Goal: Task Accomplishment & Management: Manage account settings

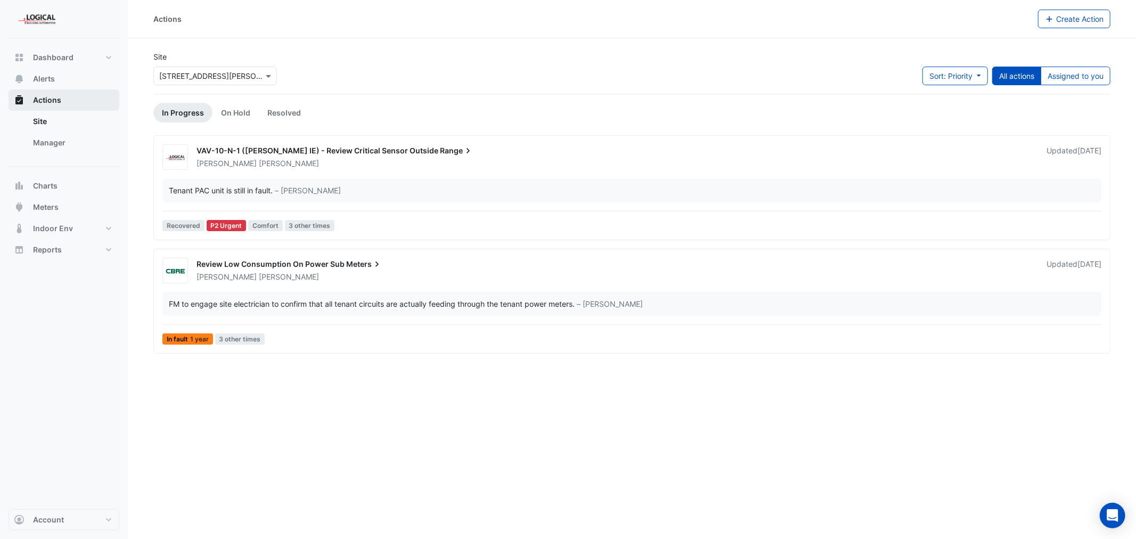
click at [44, 98] on span "Actions" at bounding box center [47, 100] width 28 height 11
click at [222, 76] on input "text" at bounding box center [204, 76] width 91 height 11
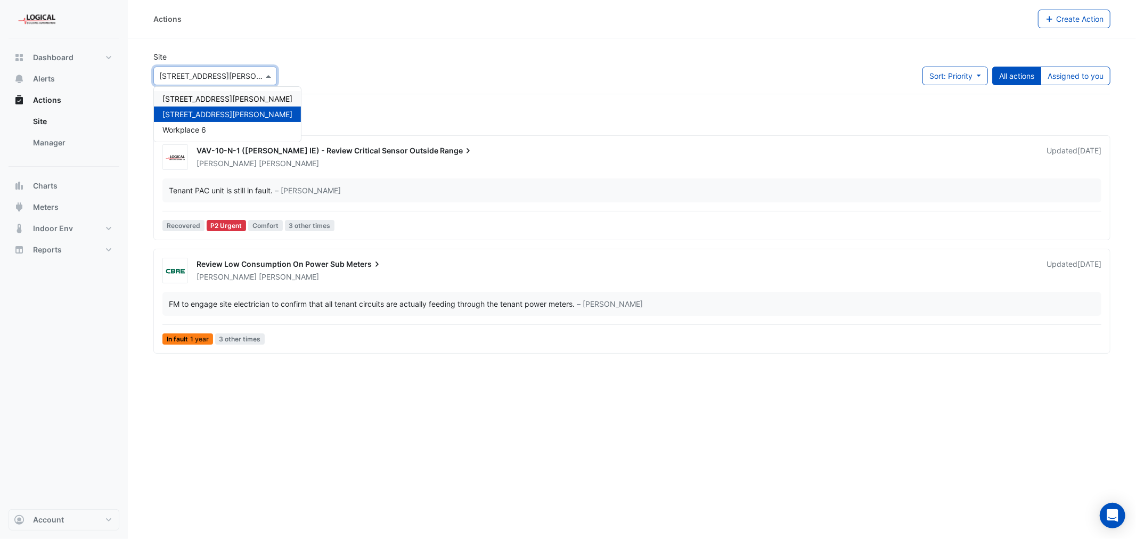
click at [205, 100] on span "[STREET_ADDRESS][PERSON_NAME]" at bounding box center [227, 98] width 130 height 9
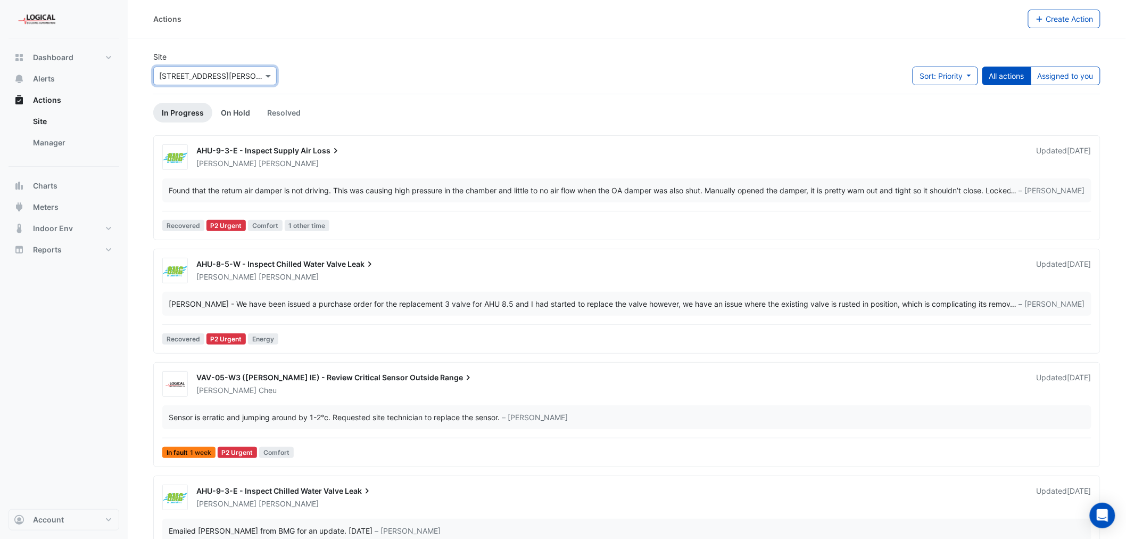
click at [232, 112] on link "On Hold" at bounding box center [235, 113] width 46 height 20
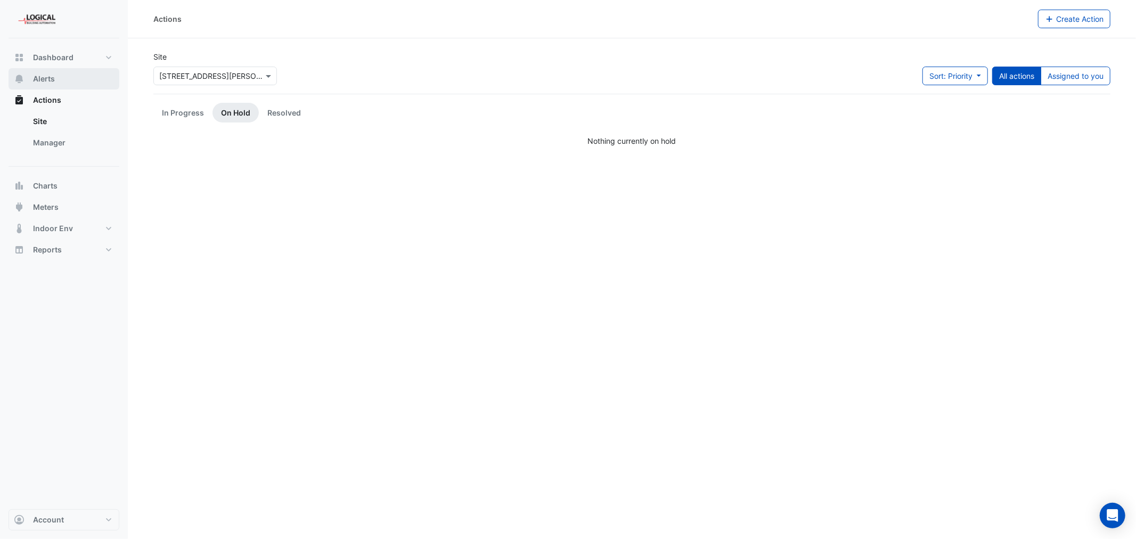
click at [39, 73] on span "Alerts" at bounding box center [44, 78] width 22 height 11
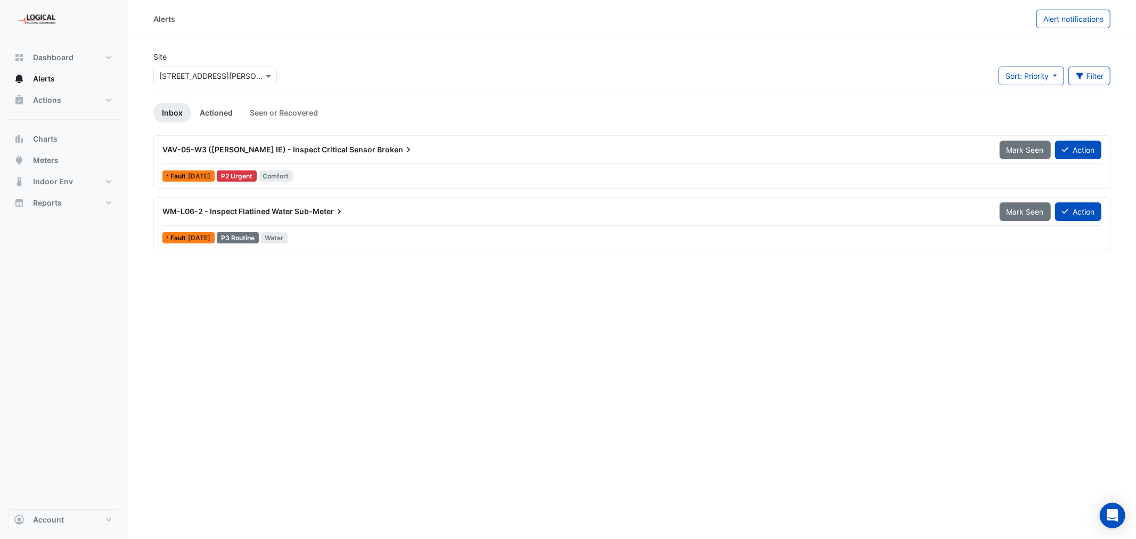
click at [208, 110] on link "Actioned" at bounding box center [216, 113] width 50 height 20
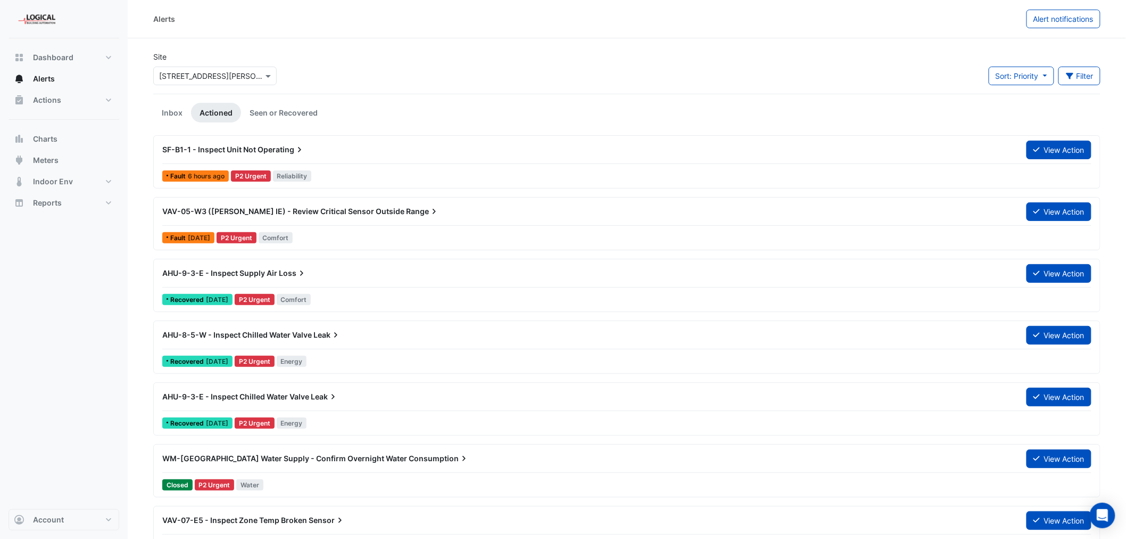
click at [252, 148] on span "SF-B1-1 - Inspect Unit Not" at bounding box center [209, 149] width 94 height 9
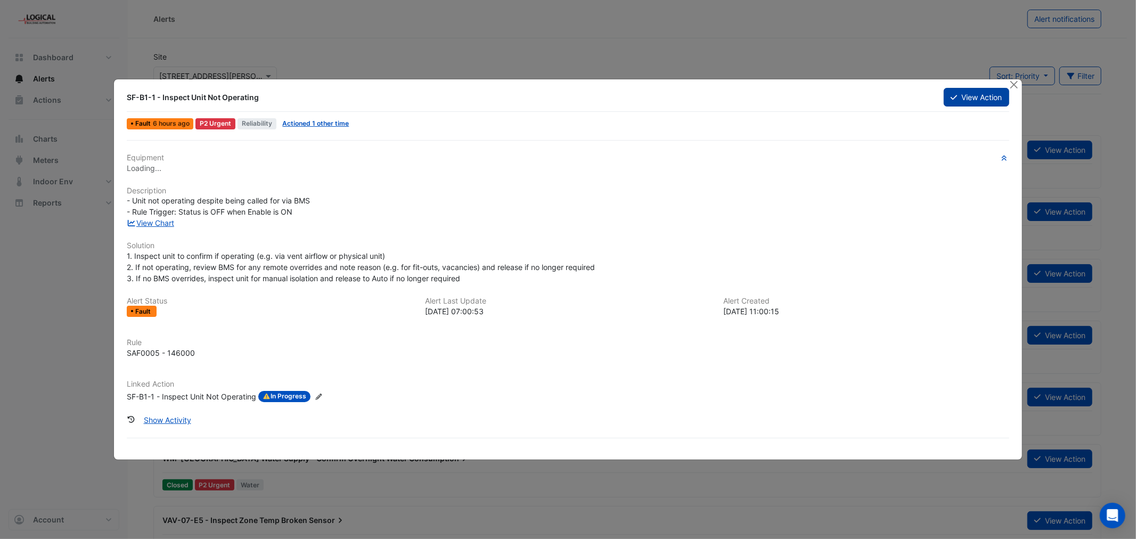
click at [967, 95] on button "View Action" at bounding box center [975, 97] width 65 height 19
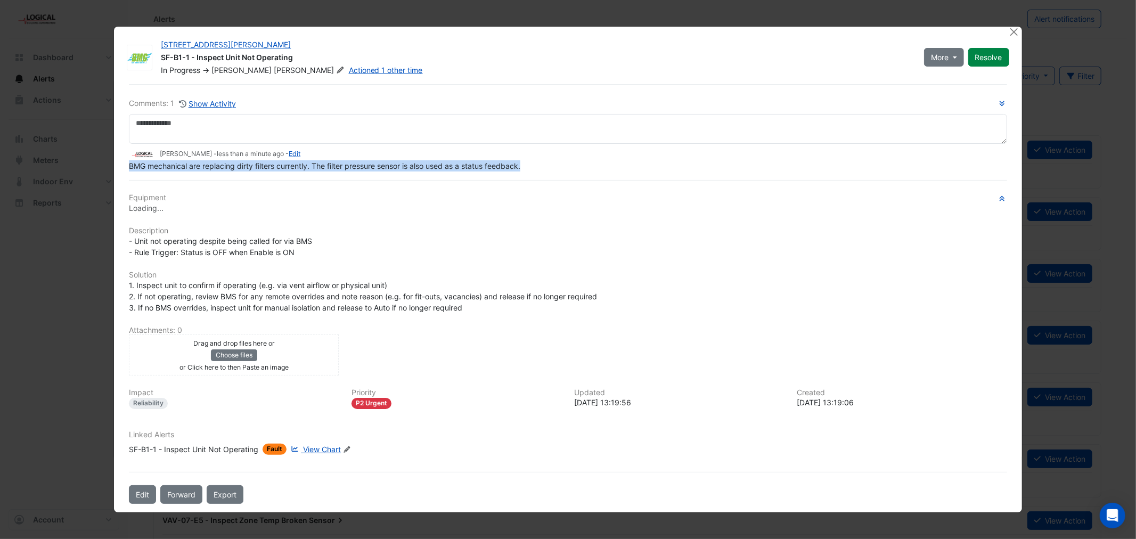
drag, startPoint x: 530, startPoint y: 177, endPoint x: 129, endPoint y: 168, distance: 401.5
click at [129, 168] on div "BMG mechanical are replacing dirty filters currently. The filter pressure senso…" at bounding box center [567, 165] width 877 height 11
copy span "BMG mechanical are replacing dirty filters currently. The filter pressure senso…"
click at [1014, 32] on button "Close" at bounding box center [1013, 31] width 11 height 11
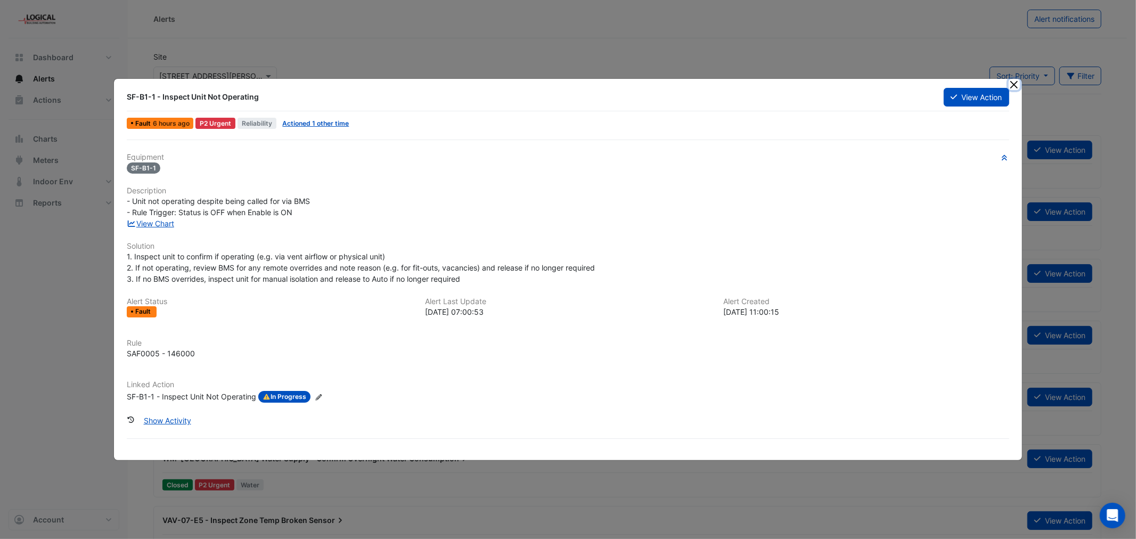
click at [1012, 84] on button "Close" at bounding box center [1013, 84] width 11 height 11
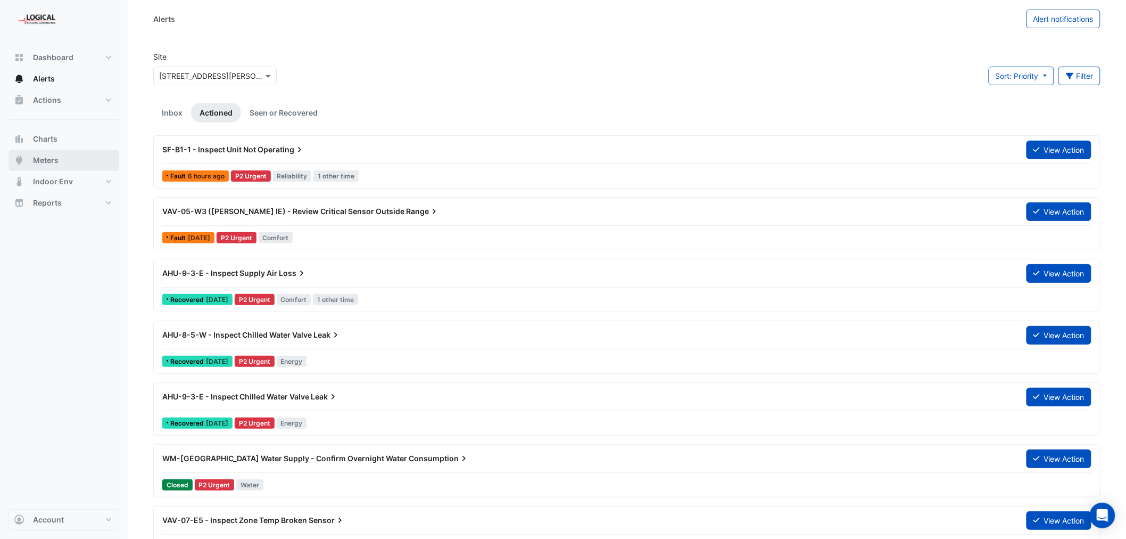
click at [48, 161] on span "Meters" at bounding box center [46, 160] width 26 height 11
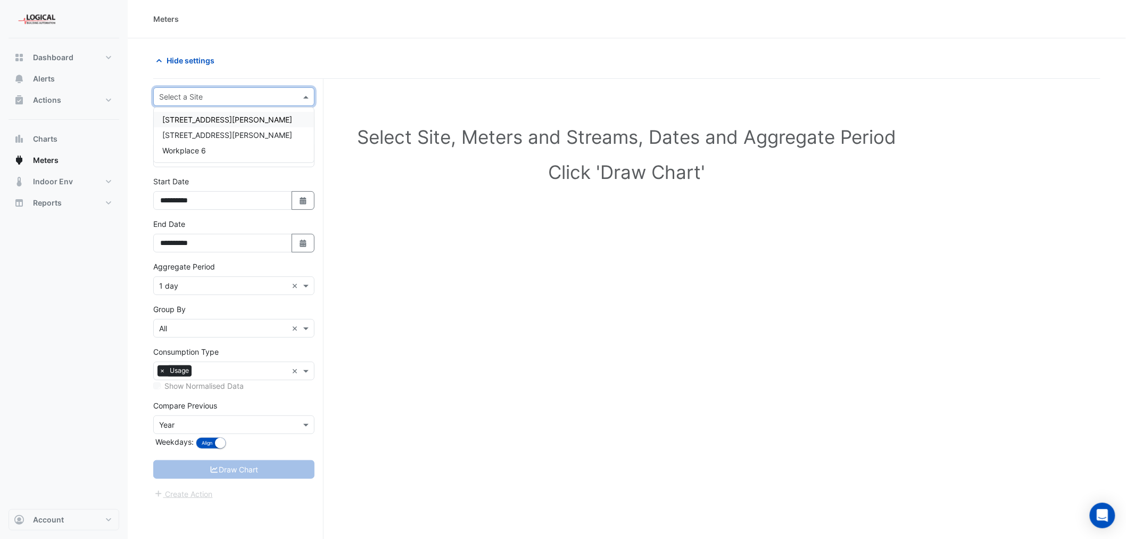
click at [200, 94] on input "text" at bounding box center [223, 97] width 128 height 11
click at [199, 133] on span "[STREET_ADDRESS][PERSON_NAME]" at bounding box center [227, 134] width 130 height 9
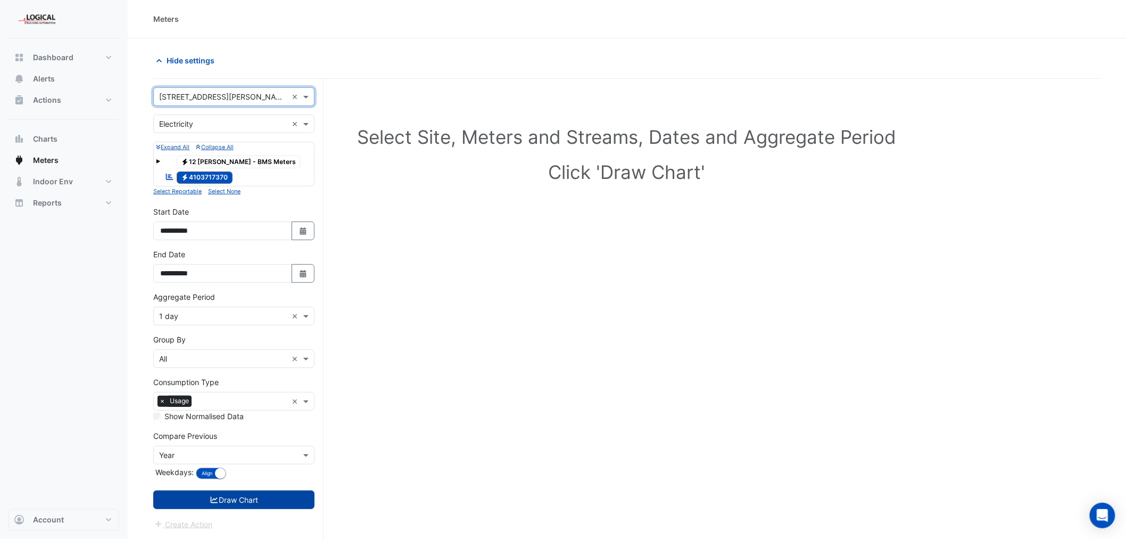
click at [224, 504] on button "Draw Chart" at bounding box center [233, 499] width 161 height 19
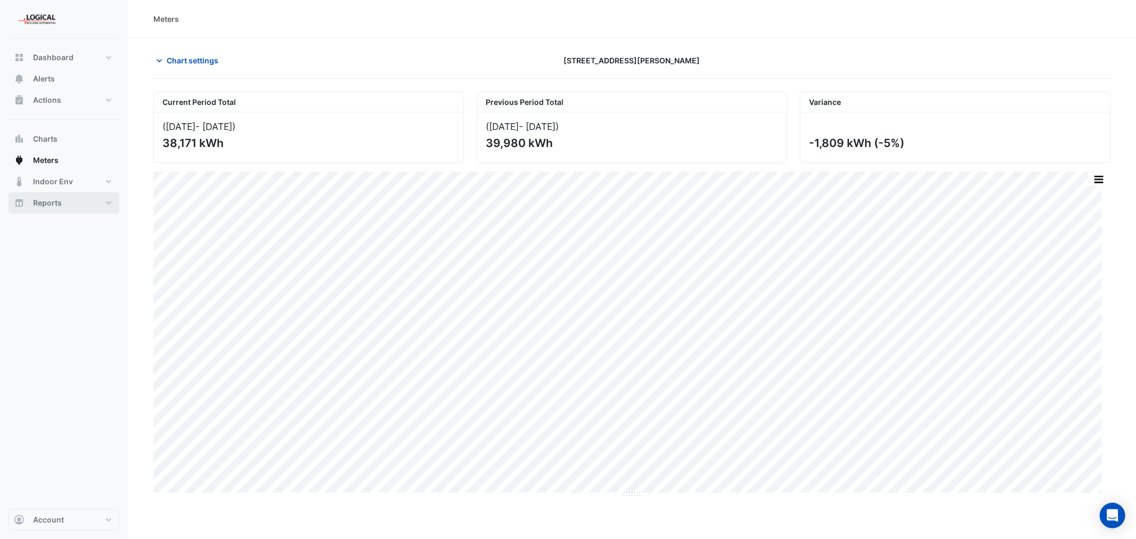
click at [47, 201] on span "Reports" at bounding box center [47, 203] width 29 height 11
select select "***"
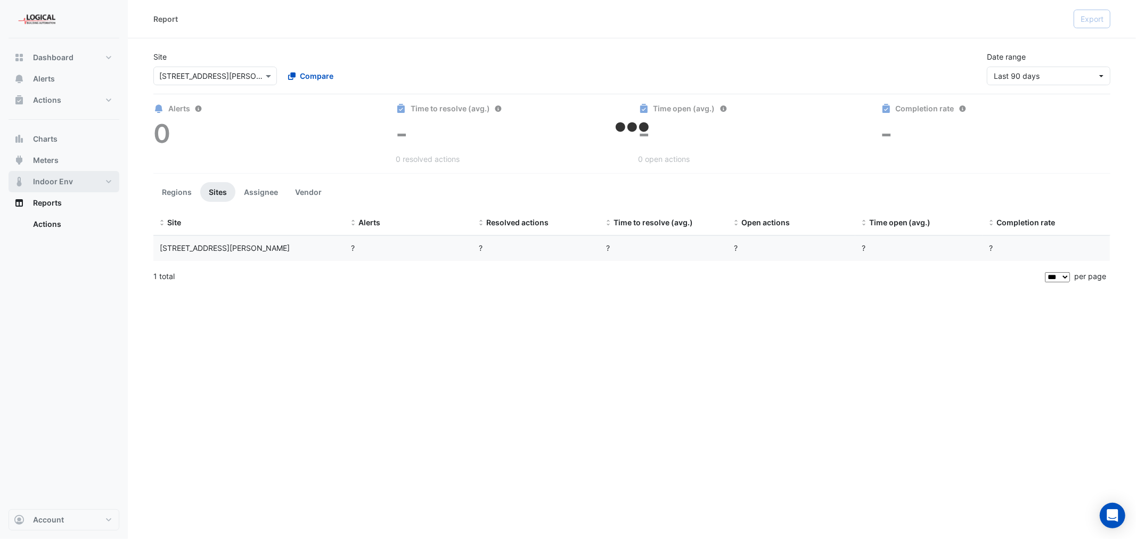
click at [49, 178] on span "Indoor Env" at bounding box center [53, 181] width 40 height 11
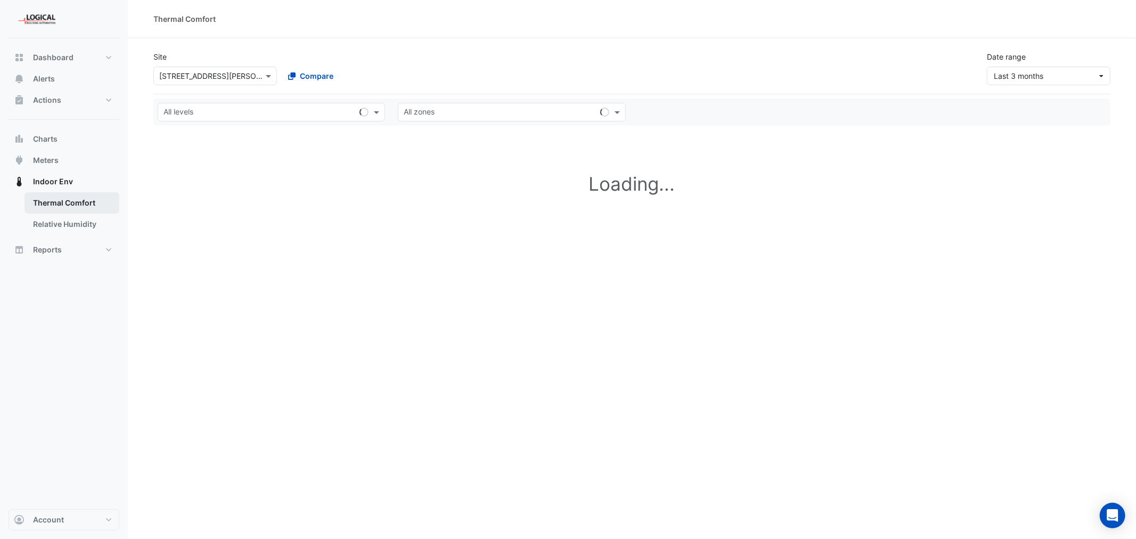
click at [54, 199] on link "Thermal Comfort" at bounding box center [71, 202] width 95 height 21
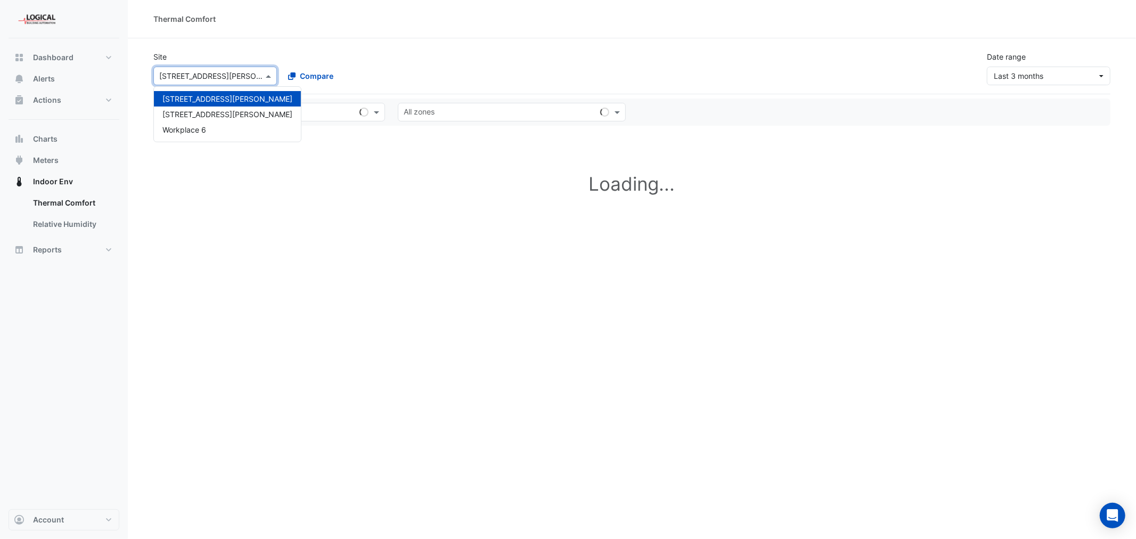
click at [203, 73] on input "text" at bounding box center [204, 76] width 91 height 11
click at [195, 112] on span "[STREET_ADDRESS][PERSON_NAME]" at bounding box center [227, 114] width 130 height 9
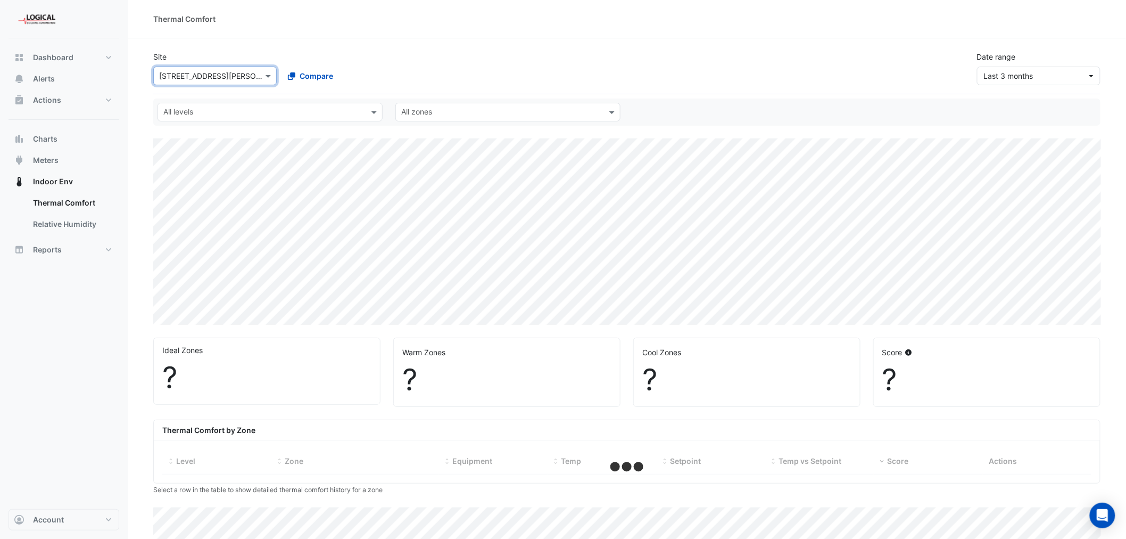
select select "***"
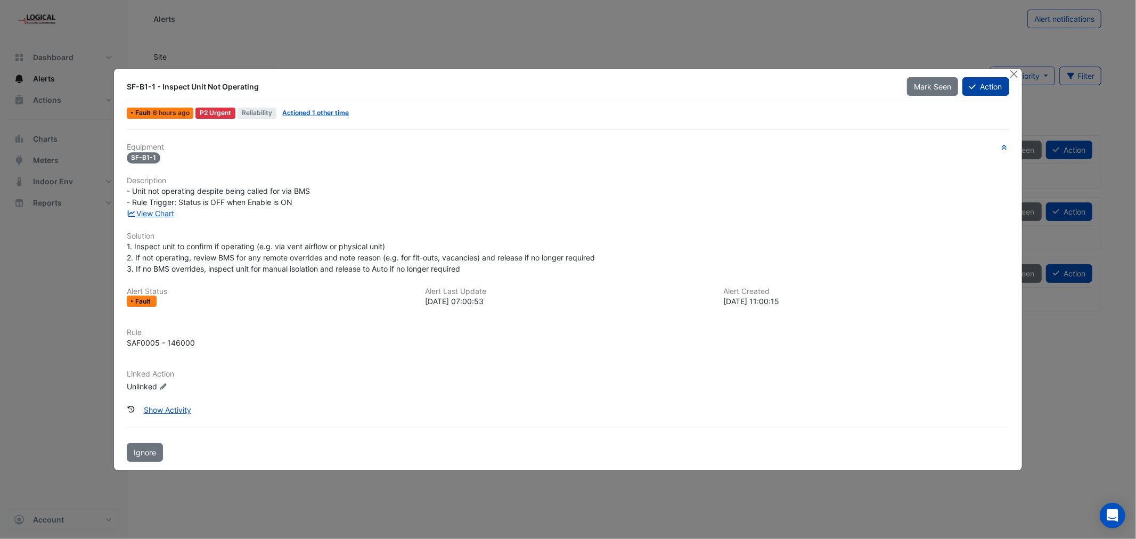
click at [989, 91] on button "Action" at bounding box center [985, 86] width 46 height 19
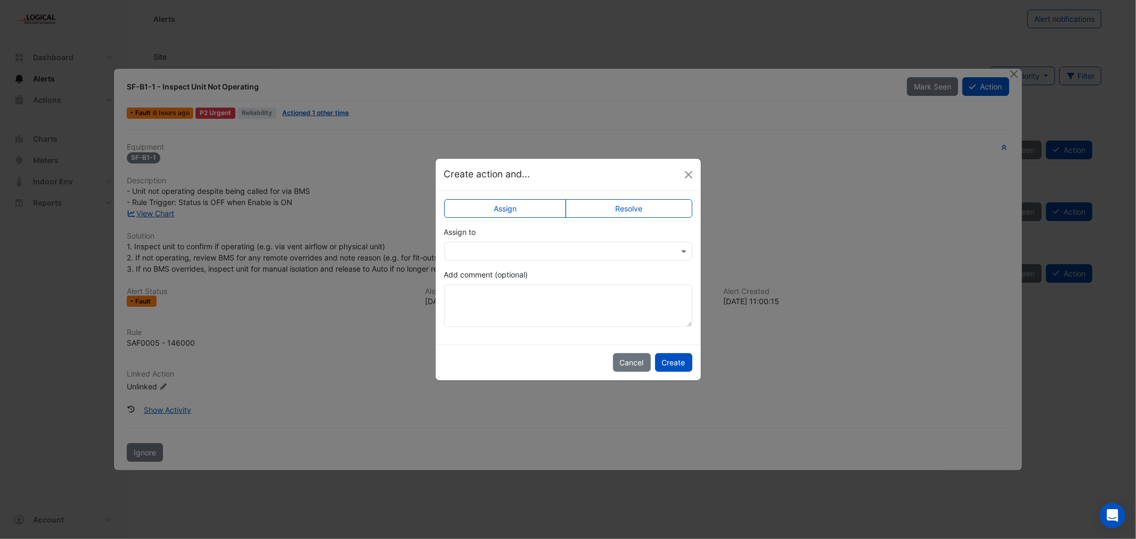
click at [527, 246] on input "text" at bounding box center [557, 251] width 215 height 11
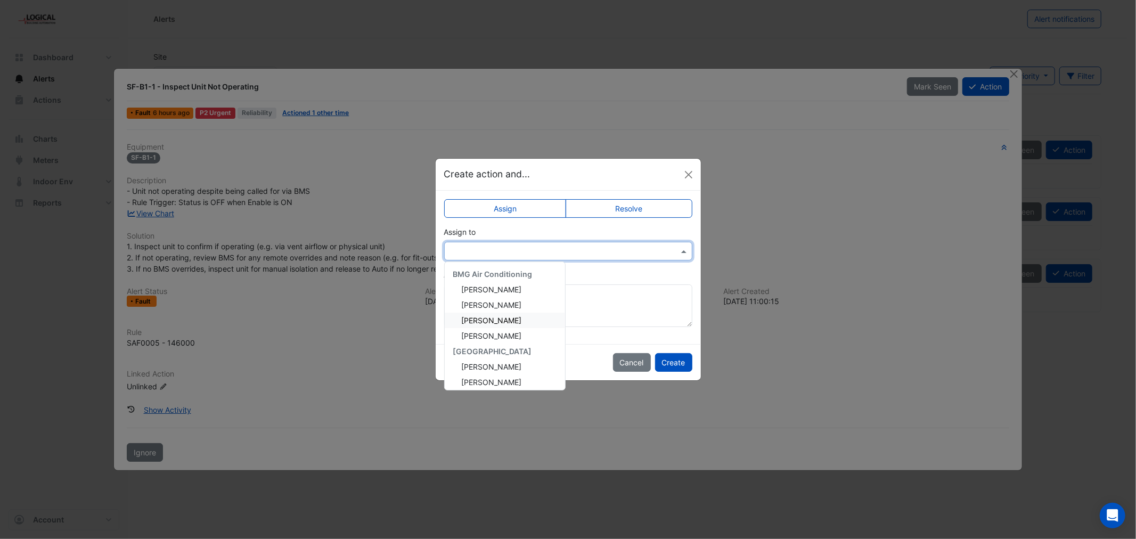
click at [506, 320] on div "Kyle Rudd" at bounding box center [505, 319] width 120 height 15
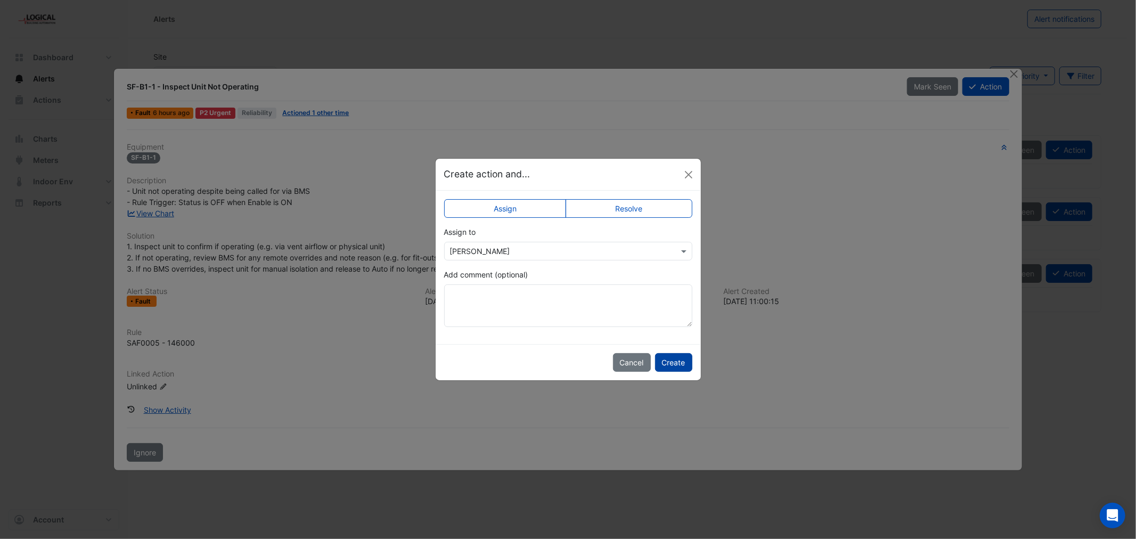
click at [673, 361] on button "Create" at bounding box center [673, 362] width 37 height 19
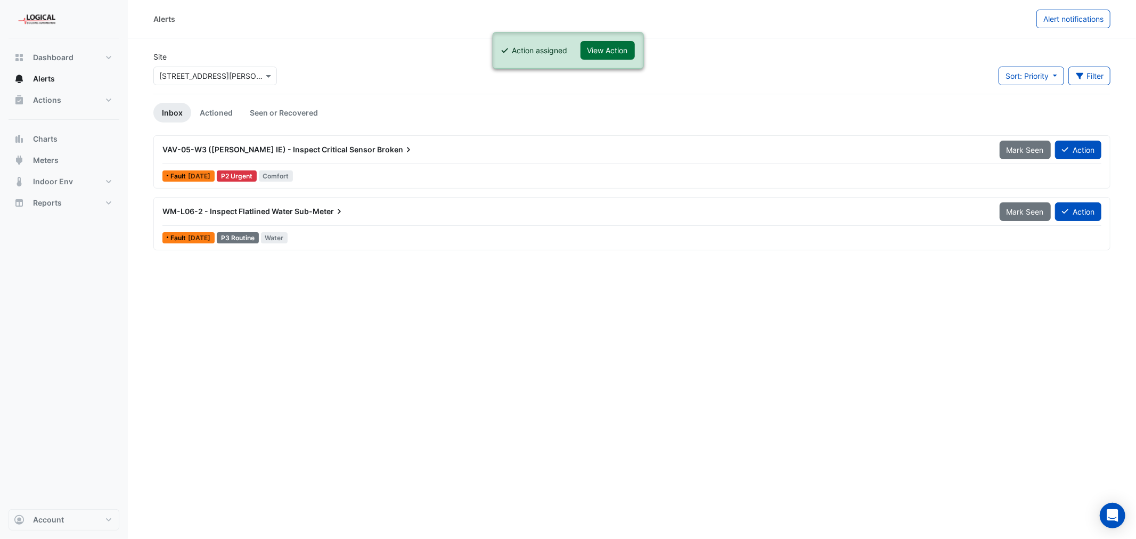
click at [595, 45] on button "View Action" at bounding box center [607, 50] width 54 height 19
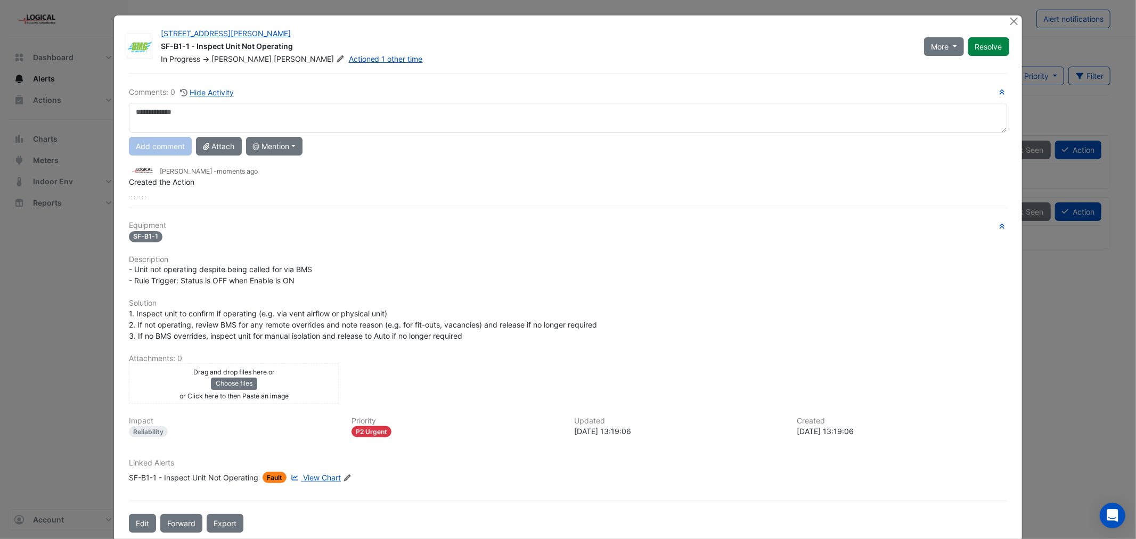
click at [151, 115] on textarea at bounding box center [567, 118] width 877 height 30
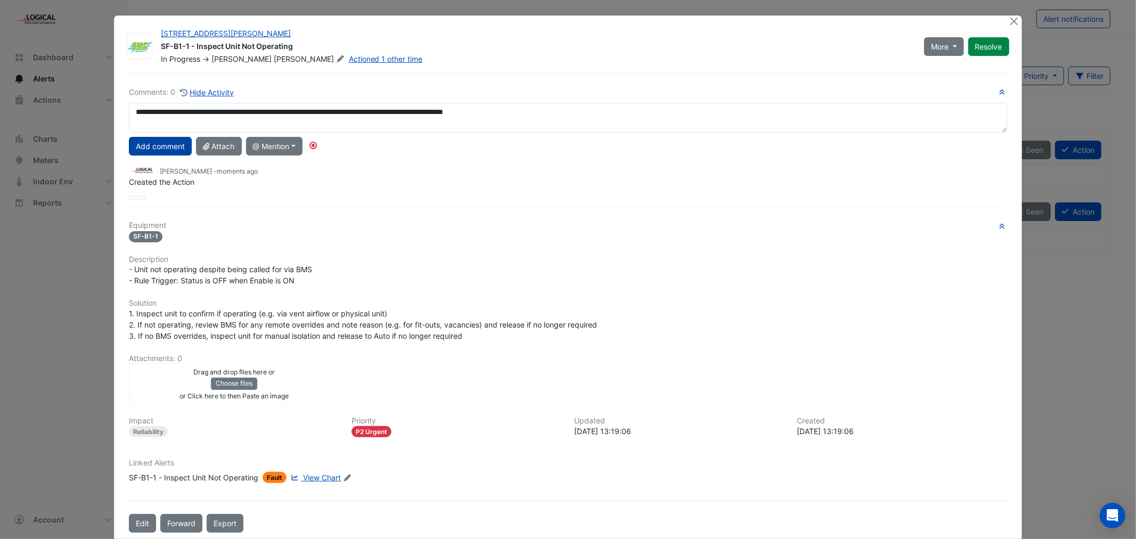
type textarea "**********"
click at [162, 144] on button "Add comment" at bounding box center [160, 146] width 63 height 19
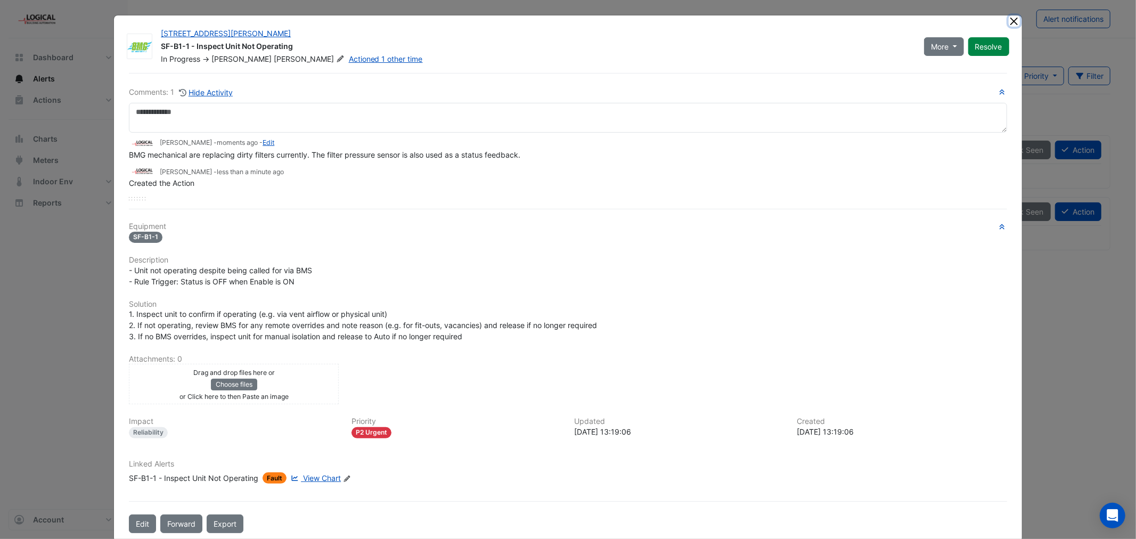
click at [1009, 19] on button "Close" at bounding box center [1013, 20] width 11 height 11
